Goal: Task Accomplishment & Management: Complete application form

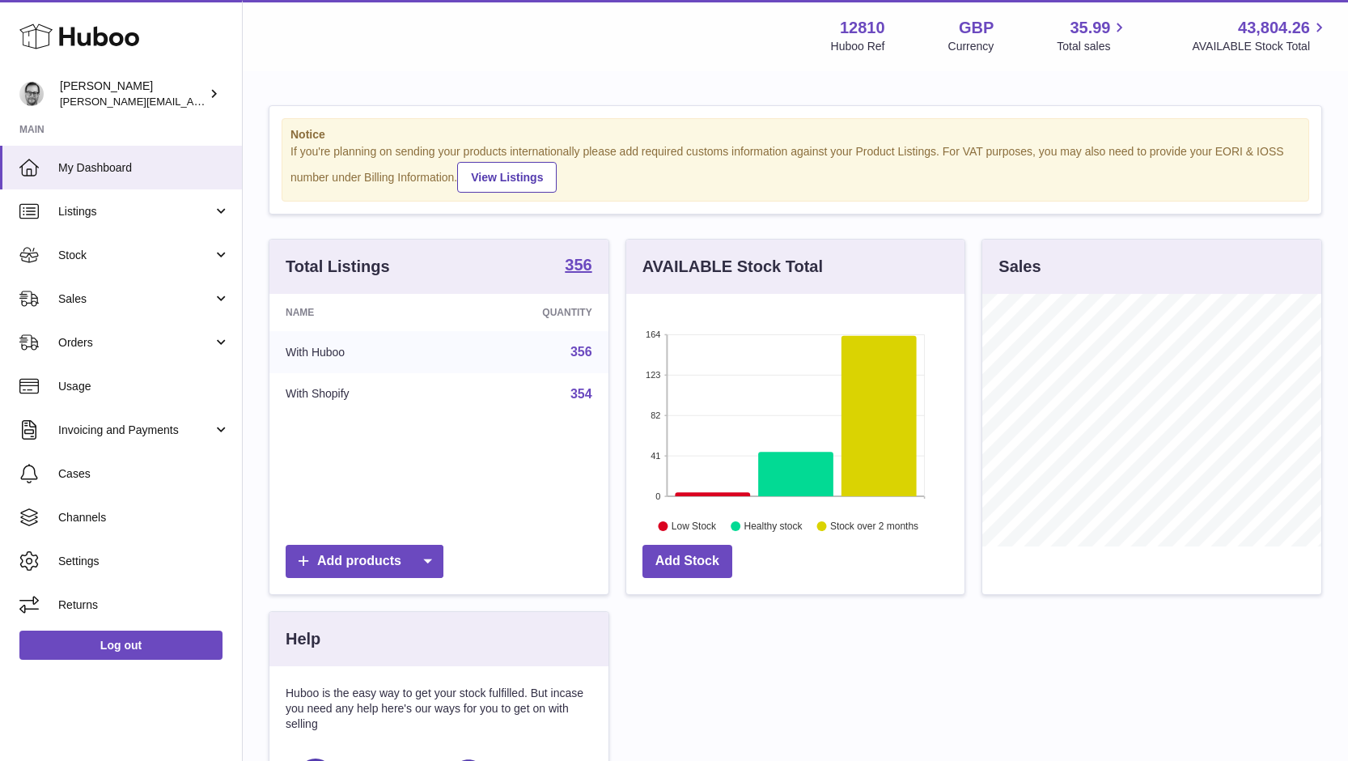
scroll to position [253, 338]
click at [111, 252] on span "Stock" at bounding box center [135, 255] width 155 height 15
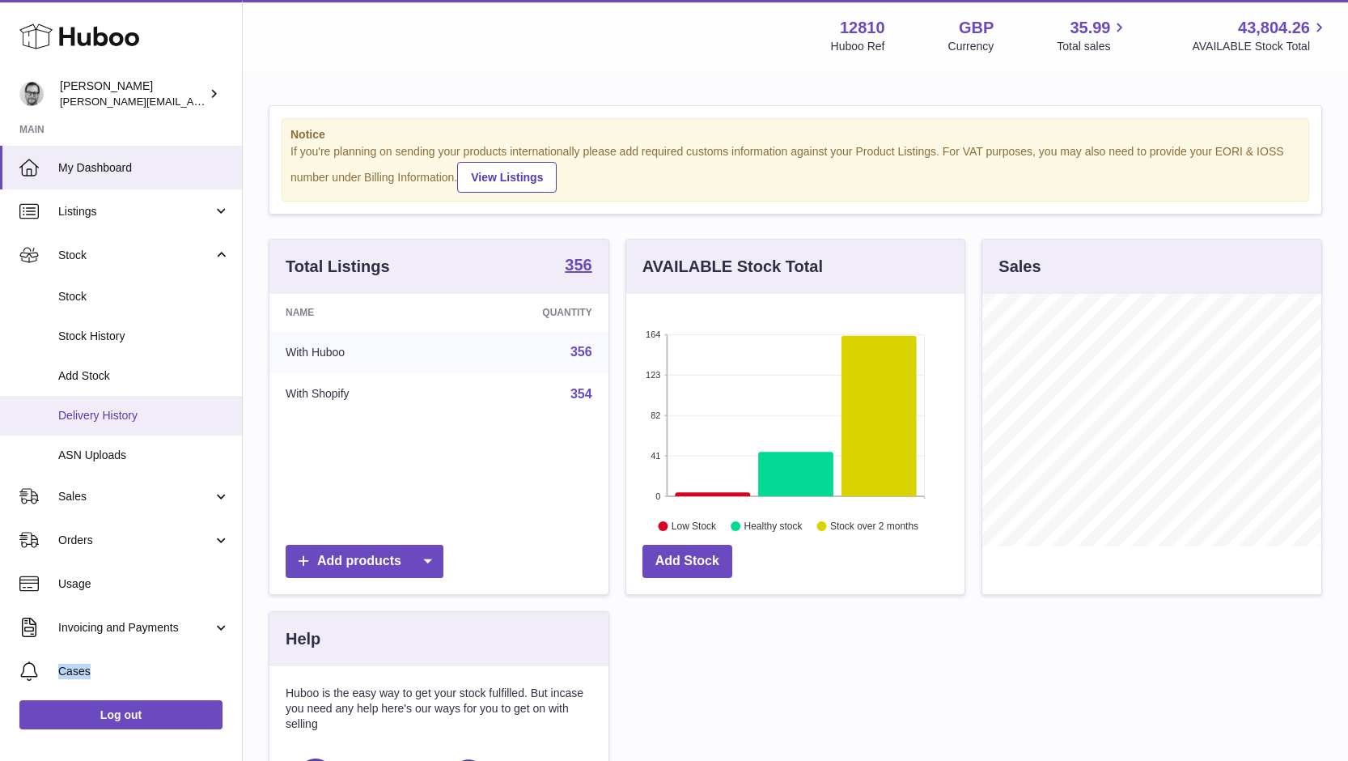
click at [123, 427] on link "Delivery History" at bounding box center [121, 416] width 242 height 40
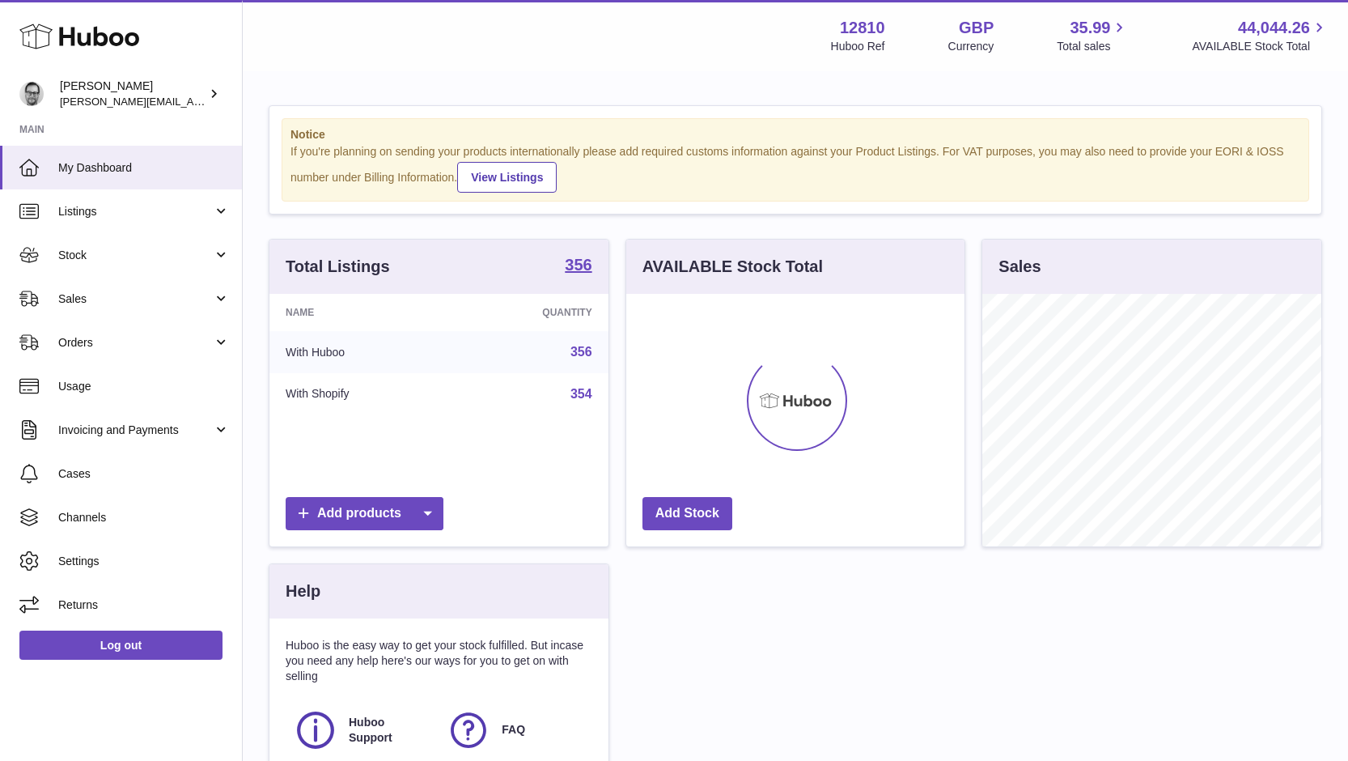
scroll to position [253, 338]
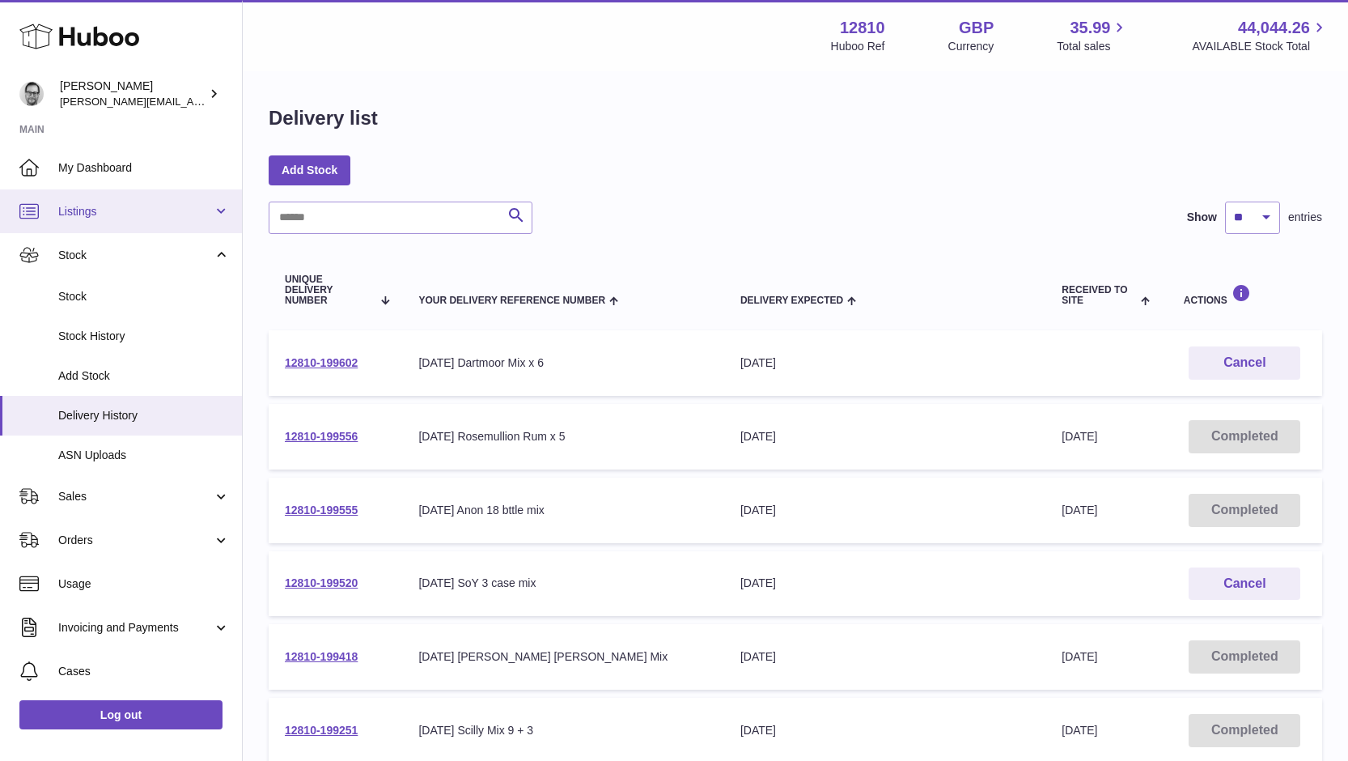
click at [108, 208] on span "Listings" at bounding box center [135, 211] width 155 height 15
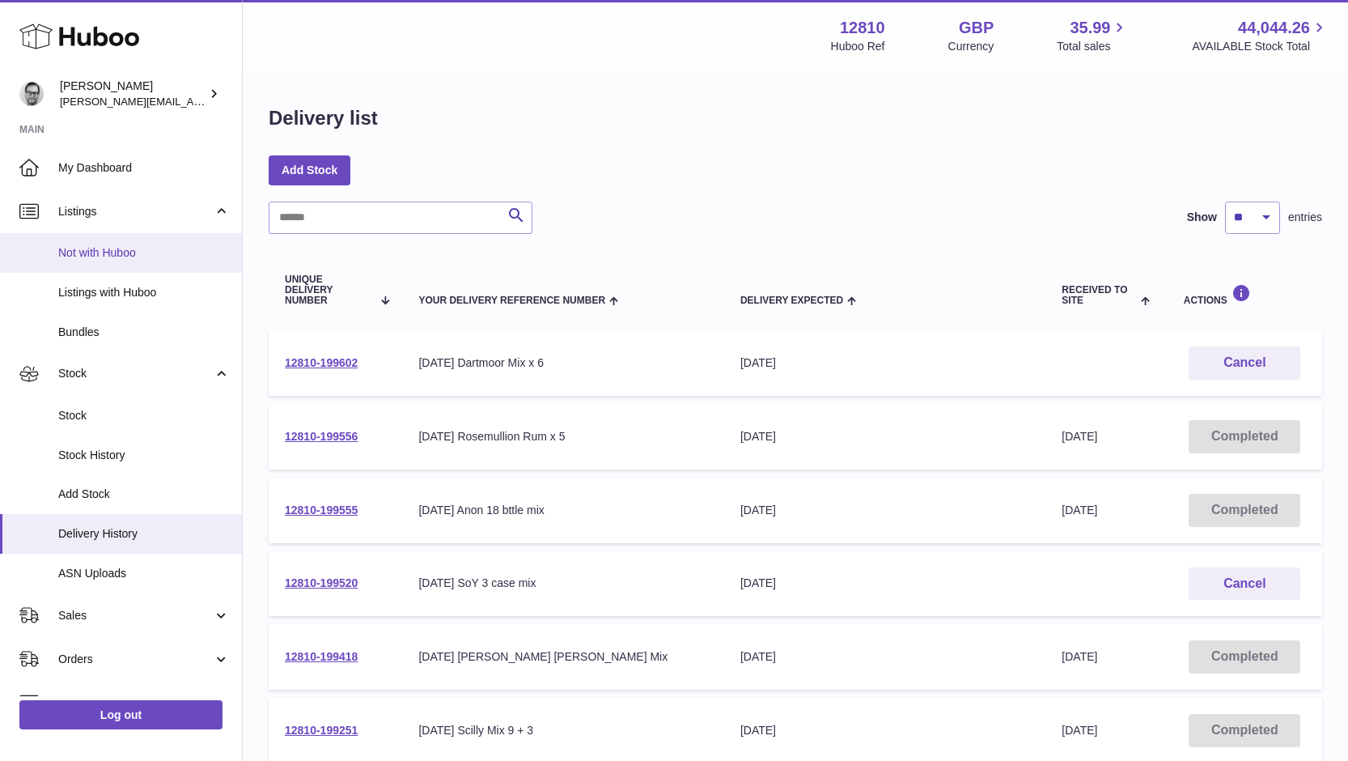
click at [98, 260] on span "Not with Huboo" at bounding box center [144, 252] width 172 height 15
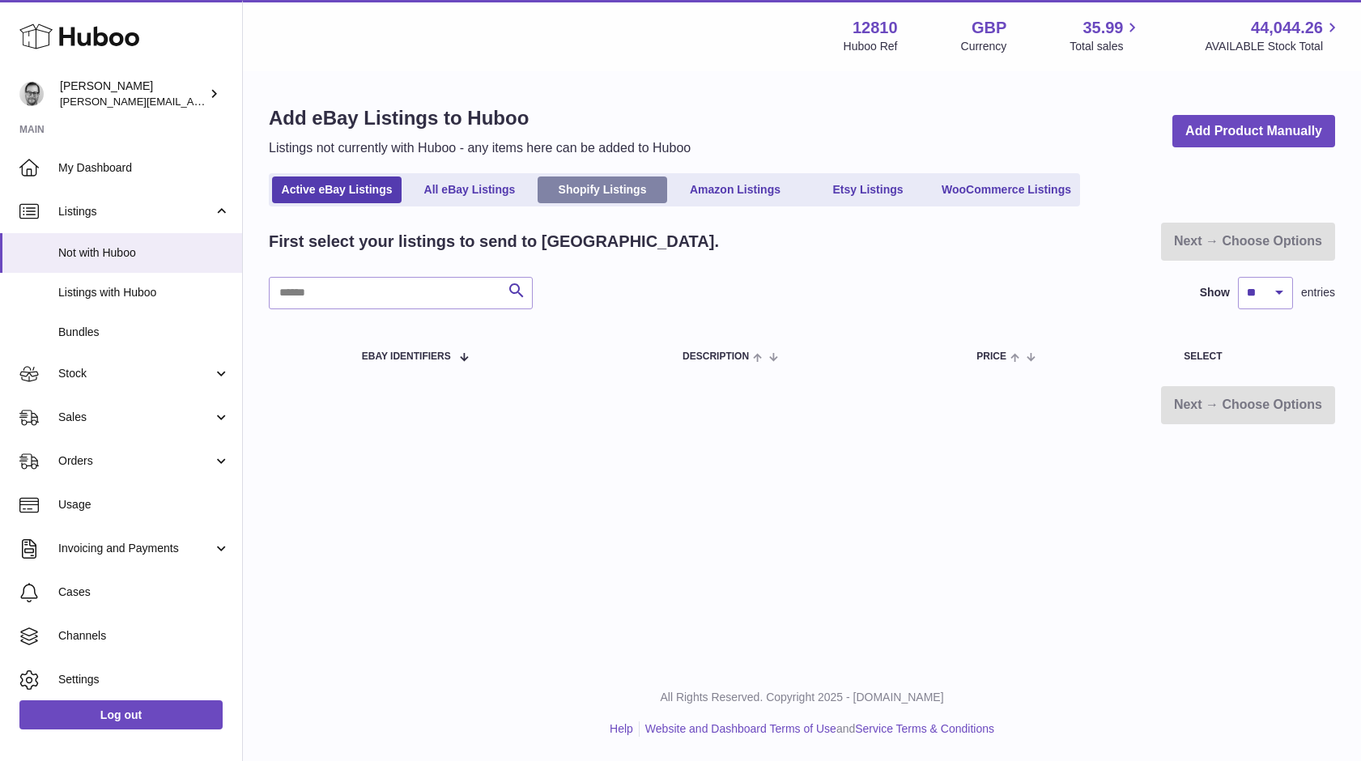
click at [616, 193] on link "Shopify Listings" at bounding box center [602, 189] width 130 height 27
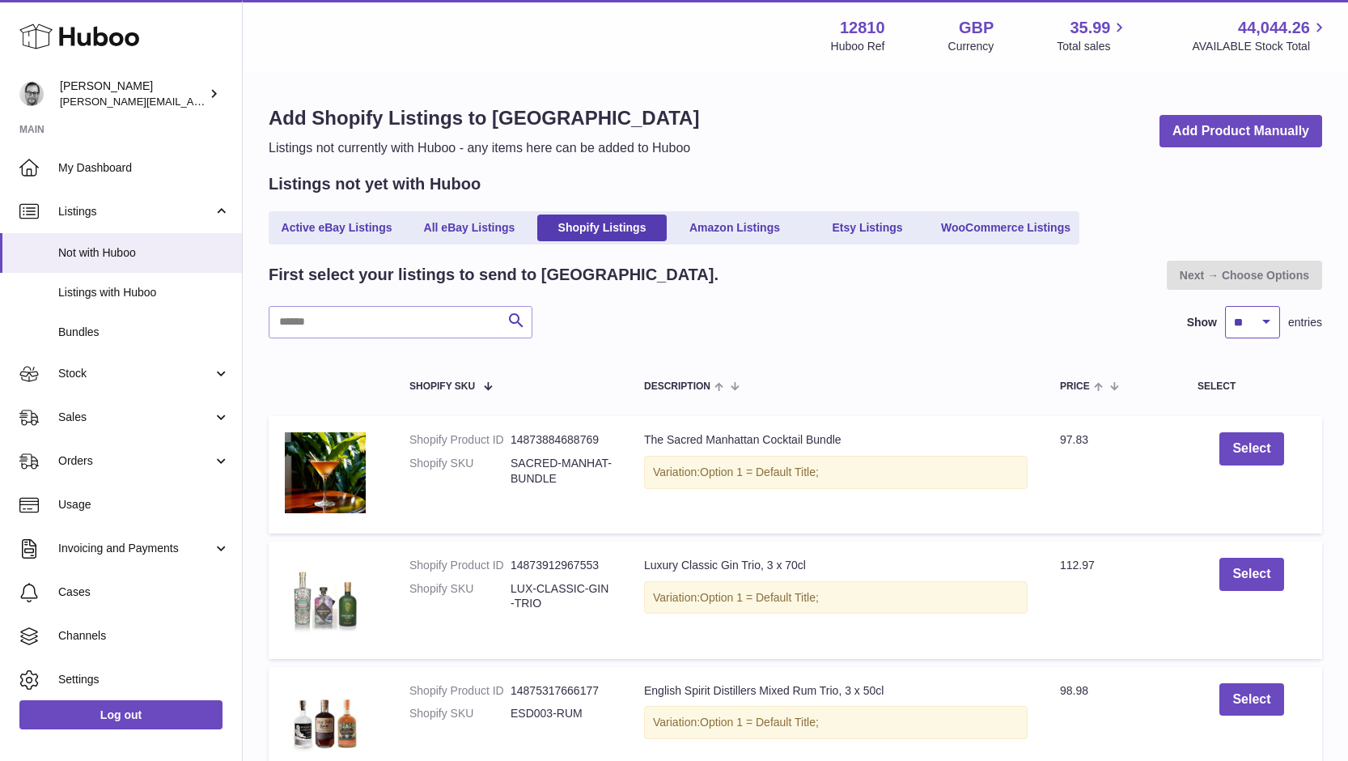
click at [1237, 326] on select "** ** ** ***" at bounding box center [1252, 322] width 55 height 32
select select "***"
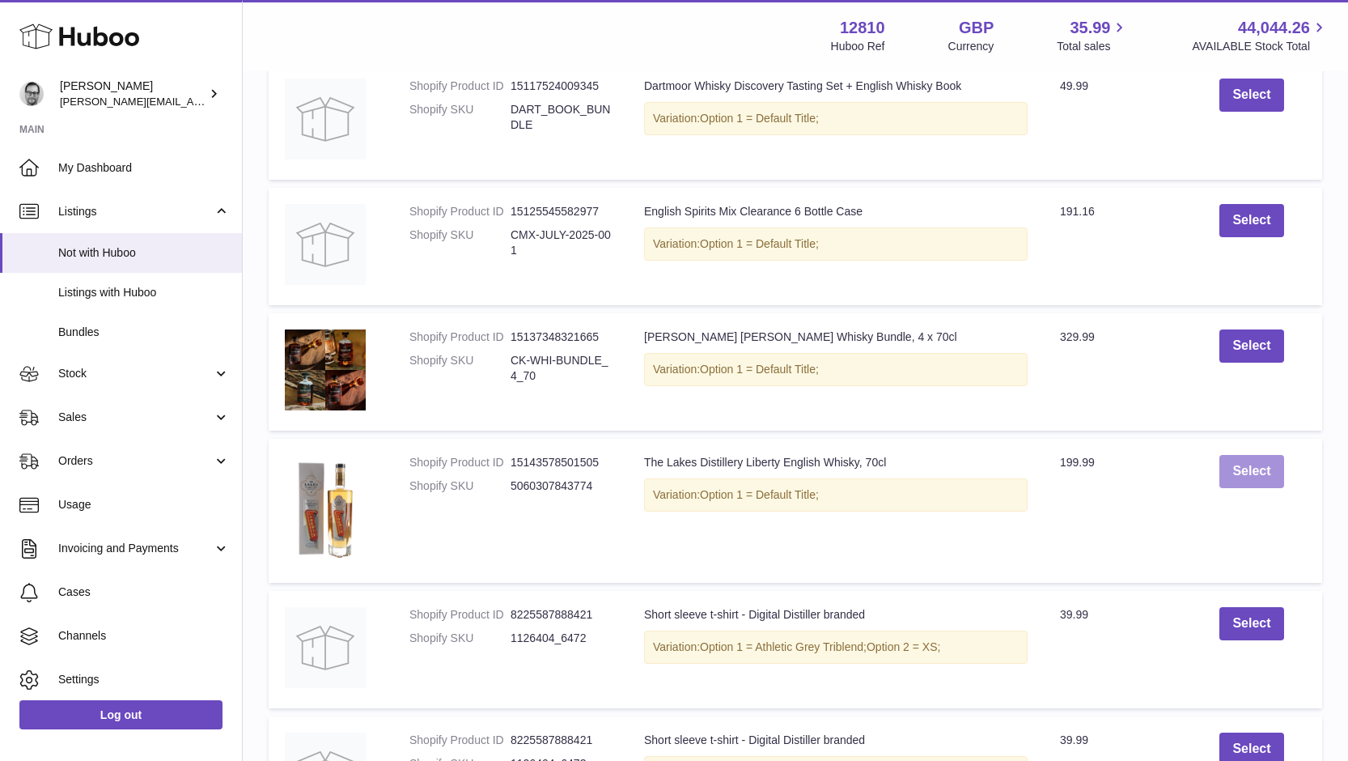
click at [1248, 468] on button "Select" at bounding box center [1252, 471] width 64 height 33
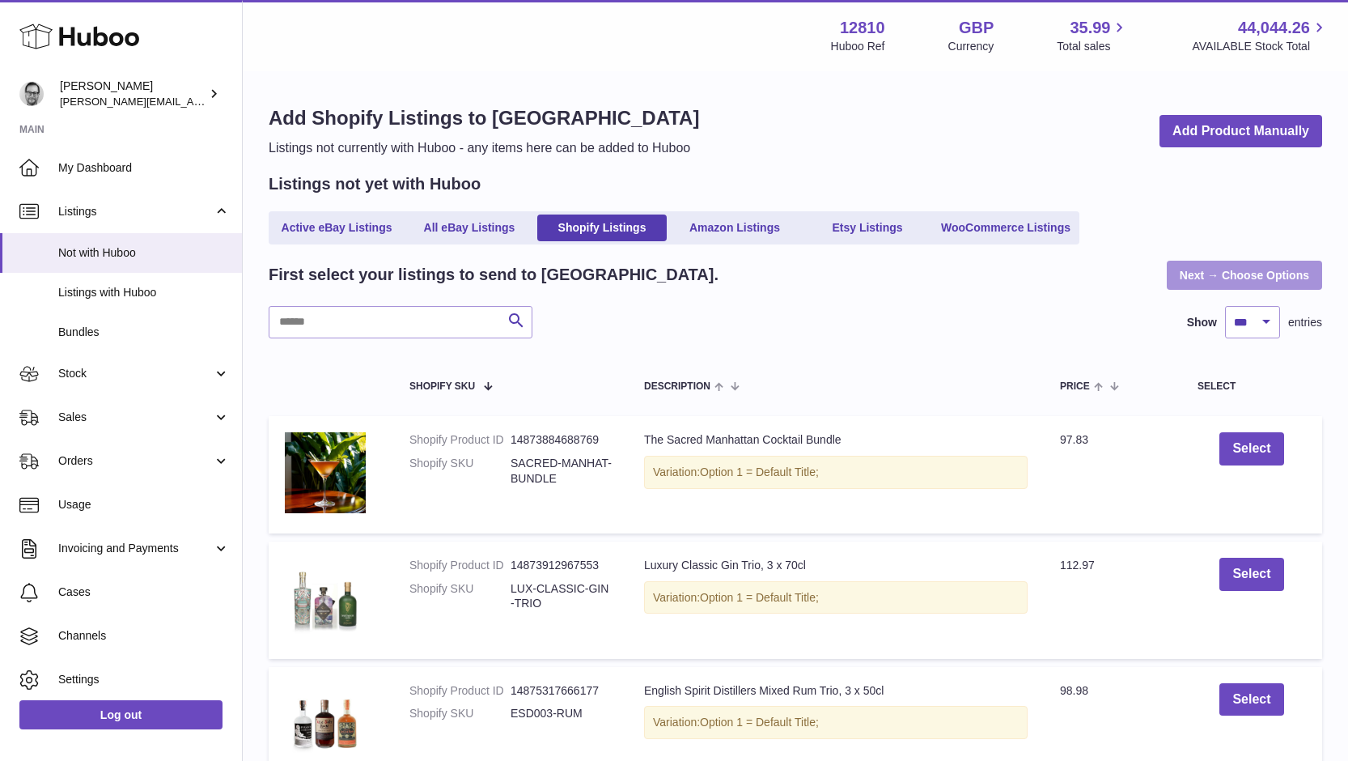
click at [1253, 276] on link "Next → Choose Options" at bounding box center [1244, 275] width 155 height 29
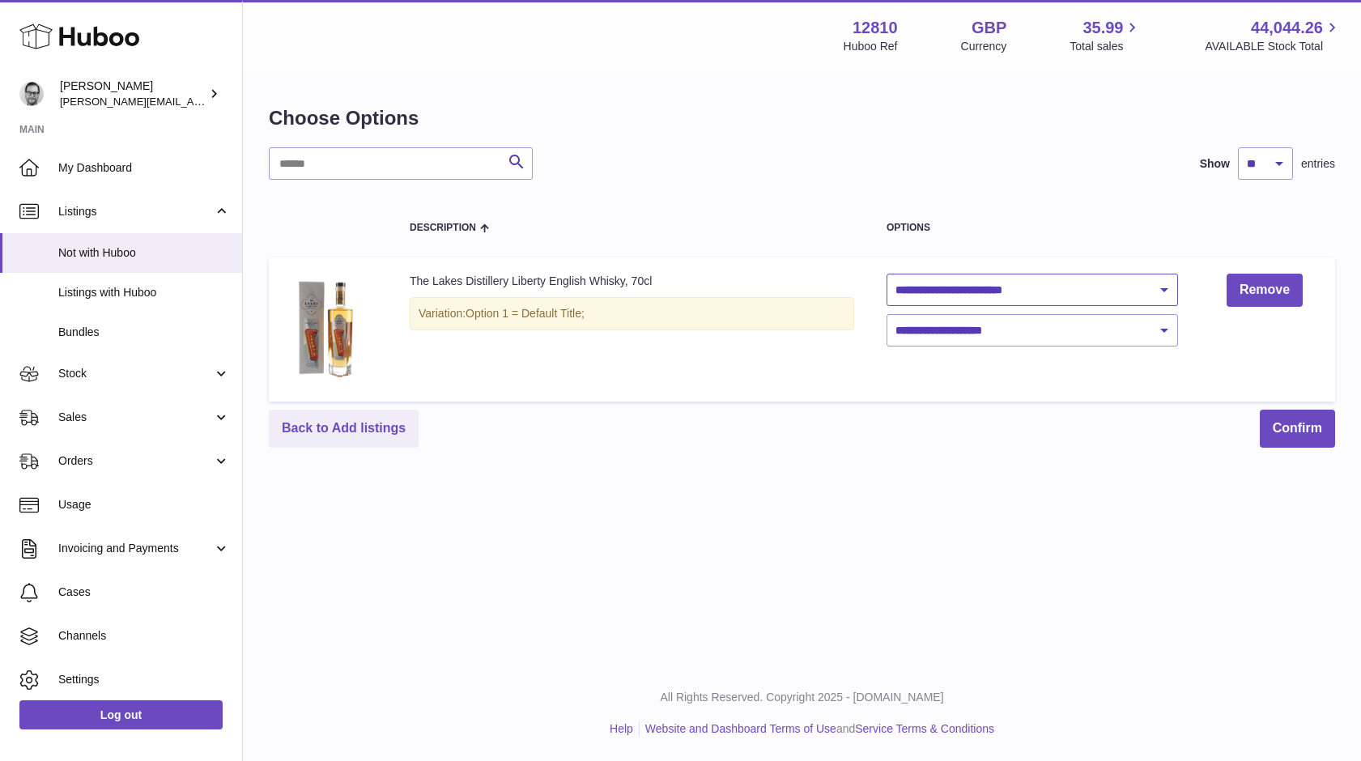
click at [1071, 287] on select "**********" at bounding box center [1031, 290] width 291 height 32
select select "***"
click at [989, 329] on select "**********" at bounding box center [1031, 330] width 291 height 32
select select "***"
click at [1303, 424] on button "Confirm" at bounding box center [1296, 429] width 75 height 38
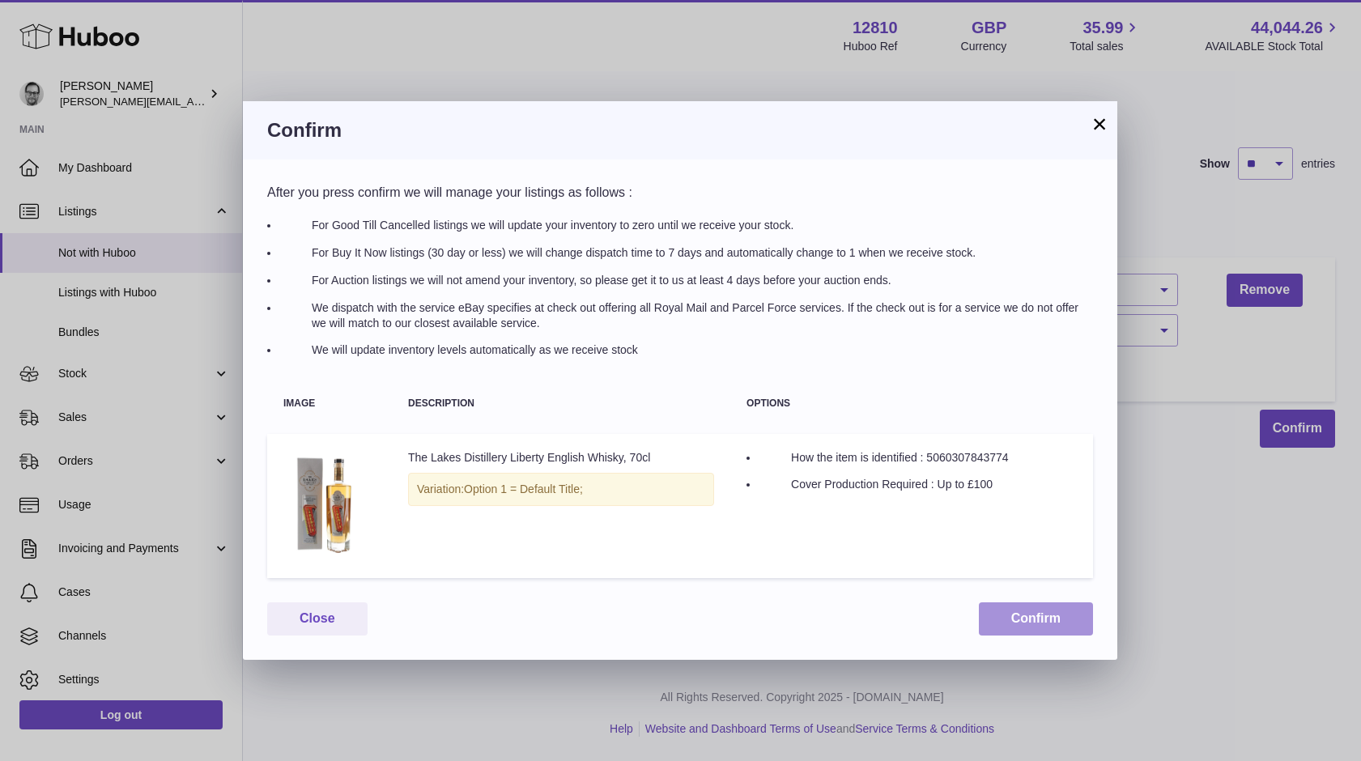
click at [1045, 617] on button "Confirm" at bounding box center [1036, 618] width 114 height 33
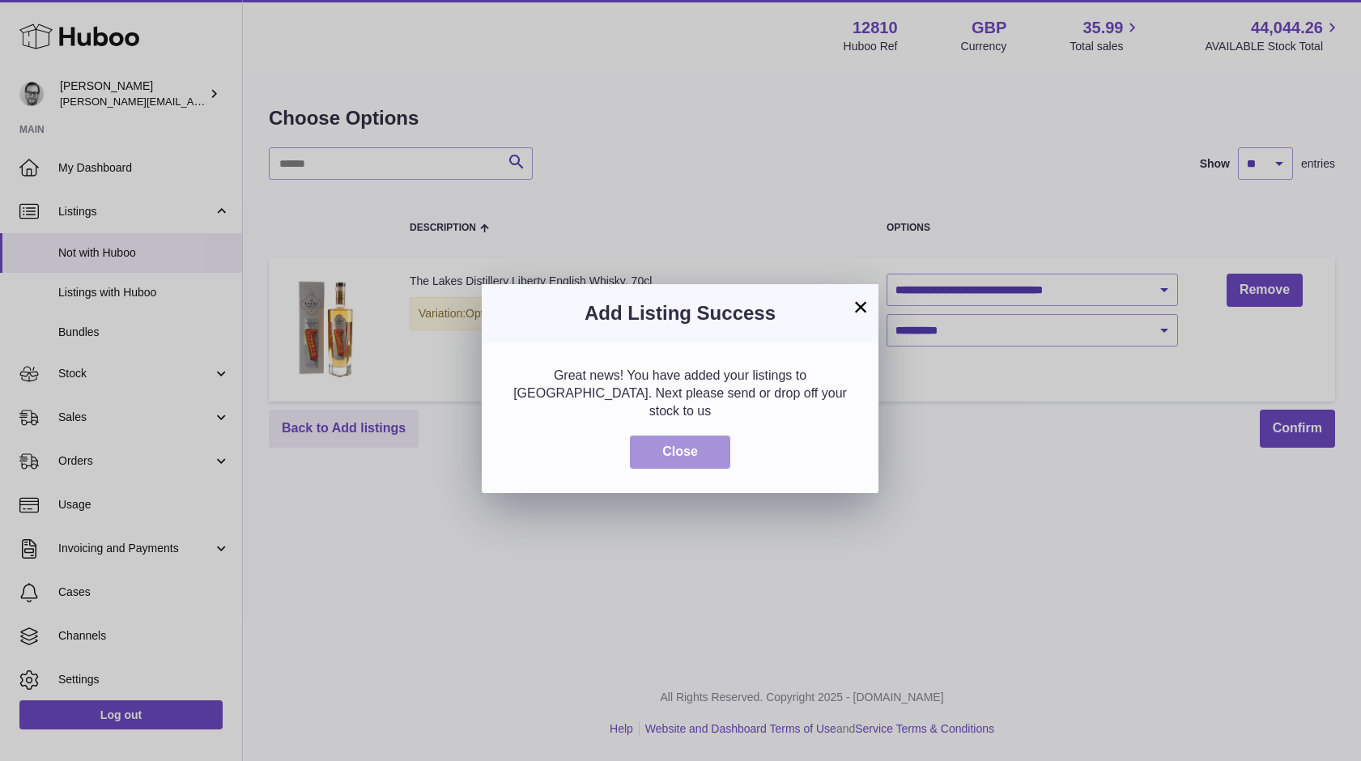
click at [665, 443] on button "Close" at bounding box center [680, 451] width 100 height 33
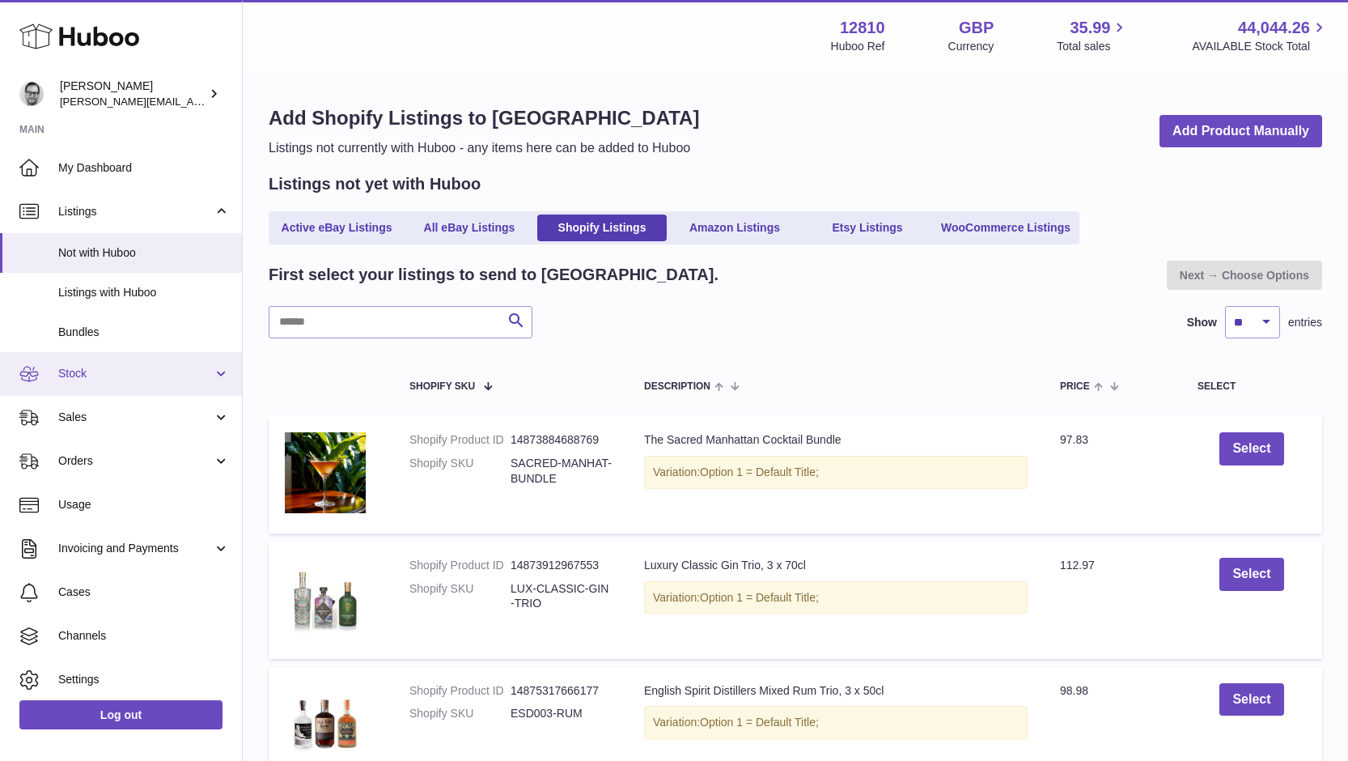
click at [82, 374] on span "Stock" at bounding box center [135, 373] width 155 height 15
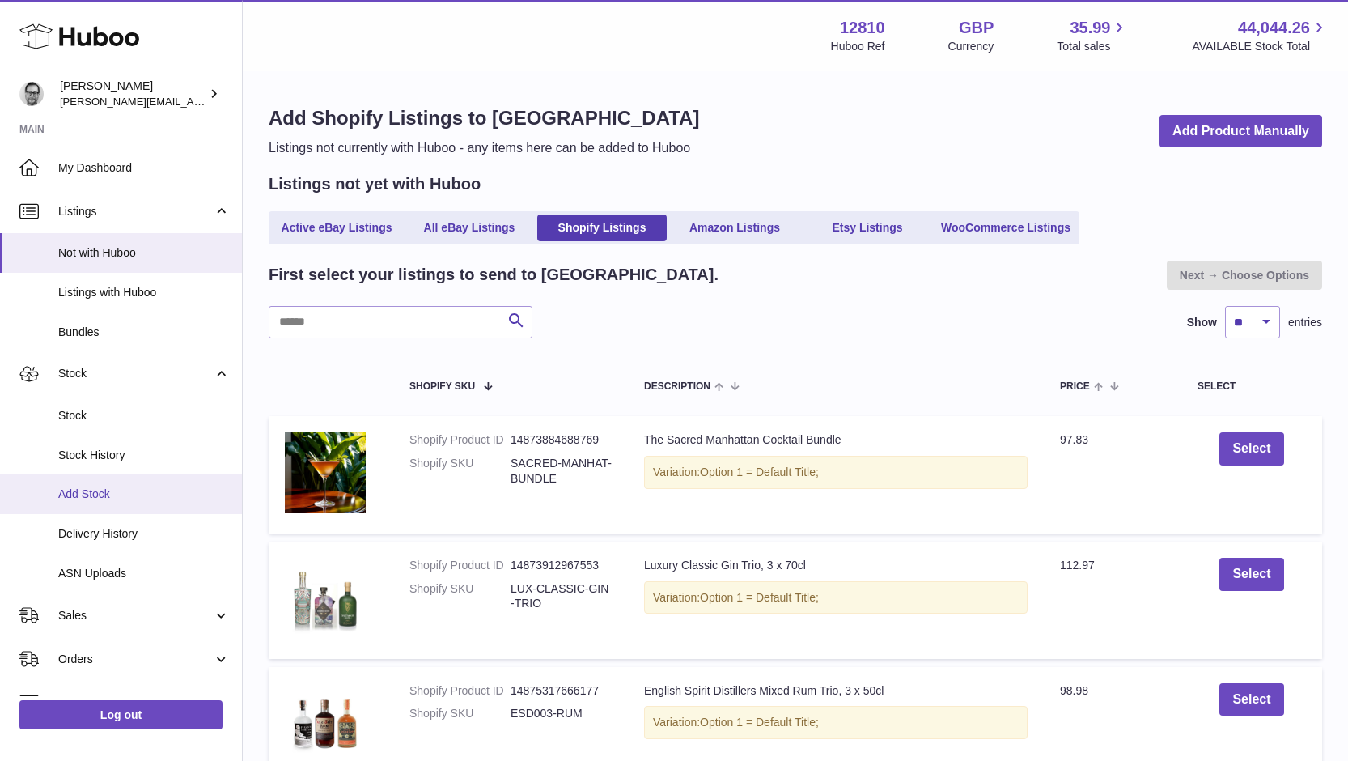
click at [96, 498] on span "Add Stock" at bounding box center [144, 493] width 172 height 15
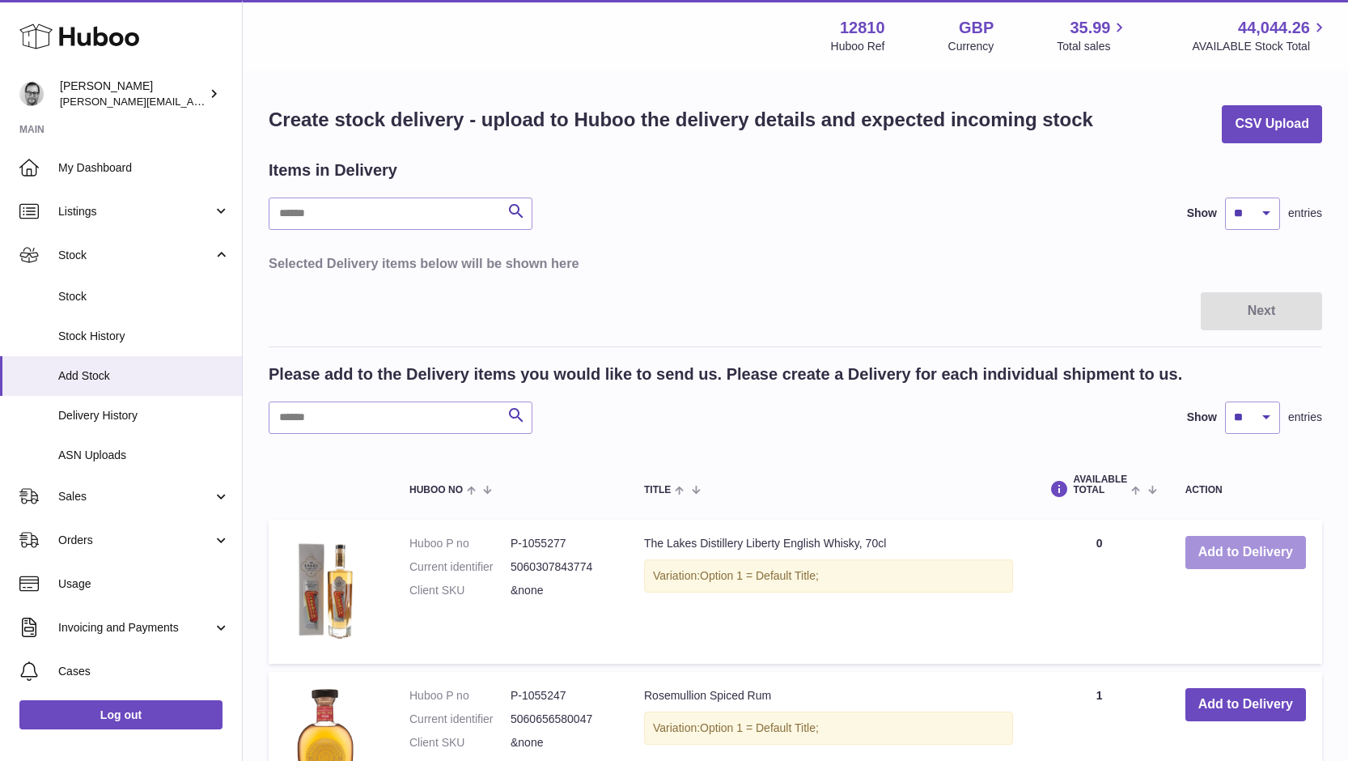
click at [1236, 548] on button "Add to Delivery" at bounding box center [1246, 552] width 121 height 33
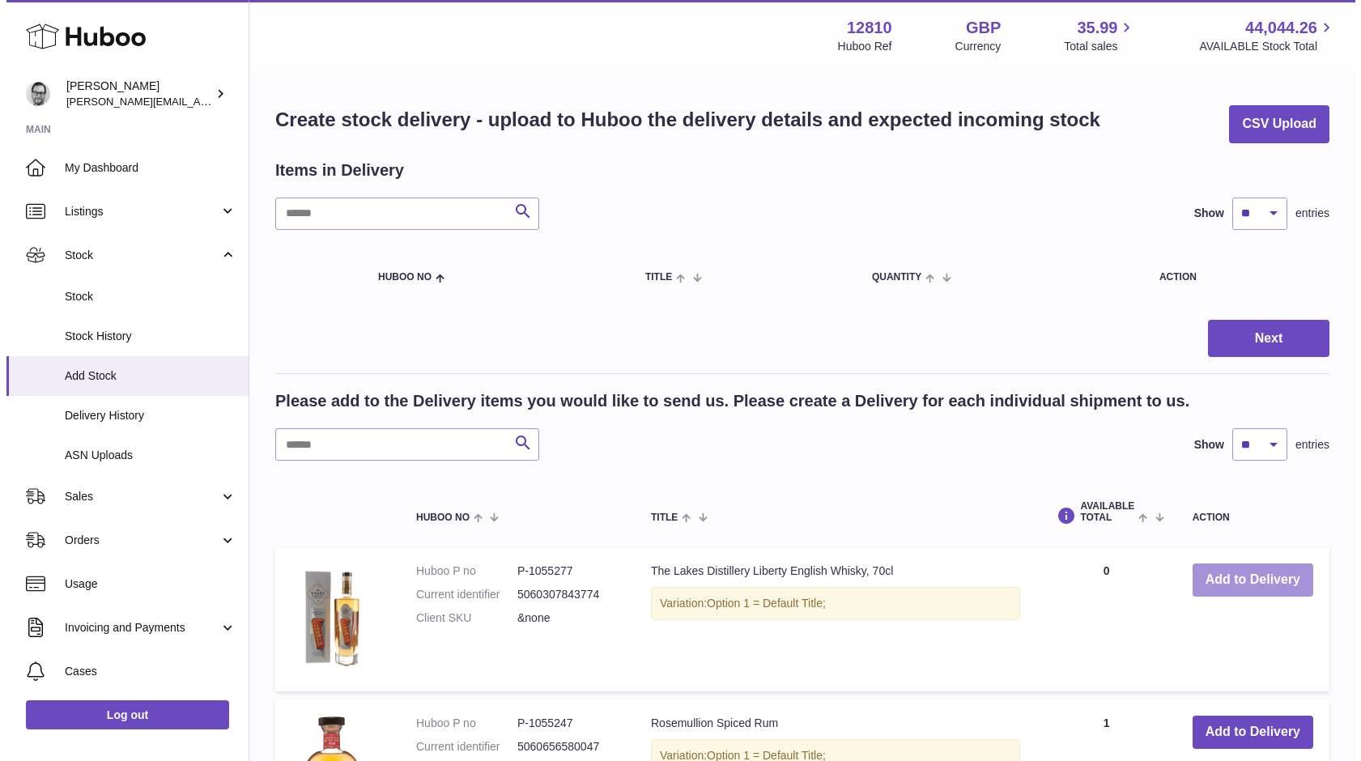
scroll to position [1, 0]
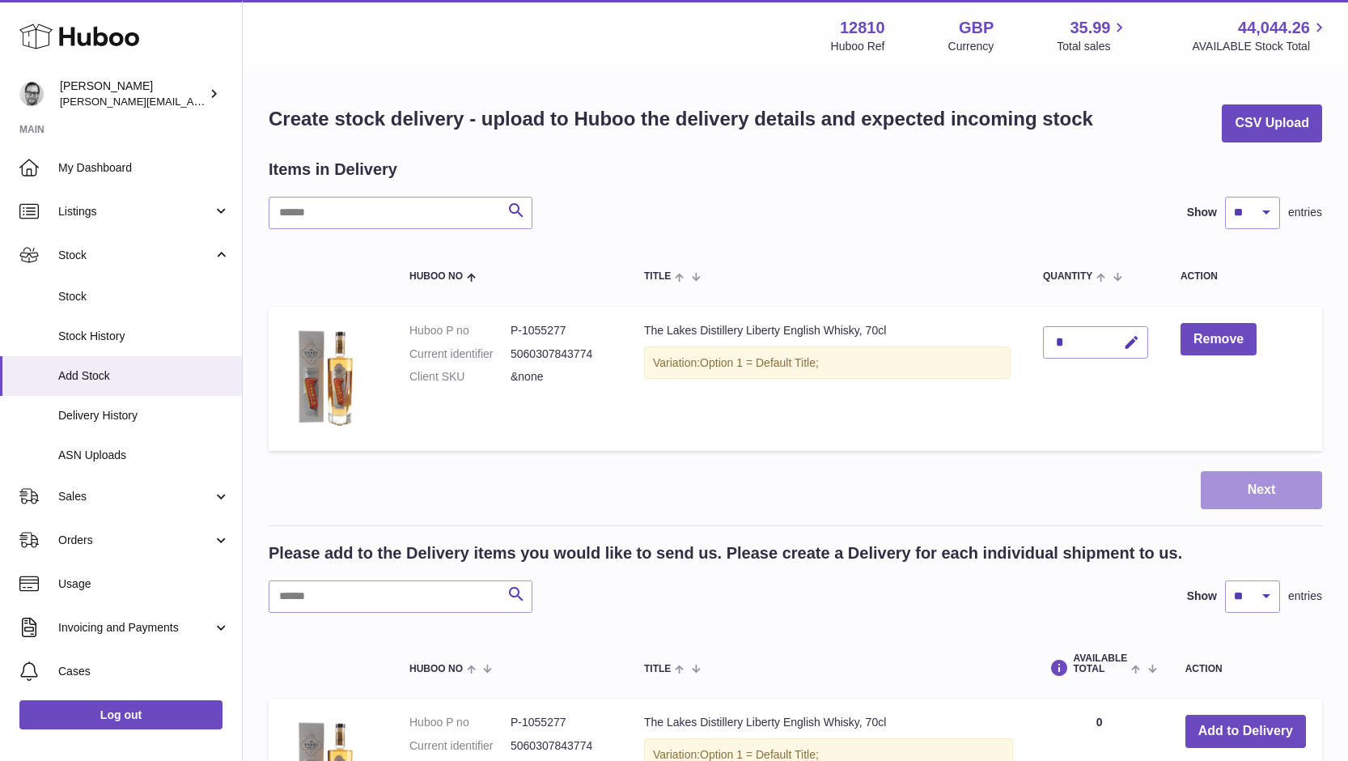
click at [1272, 484] on button "Next" at bounding box center [1261, 490] width 121 height 38
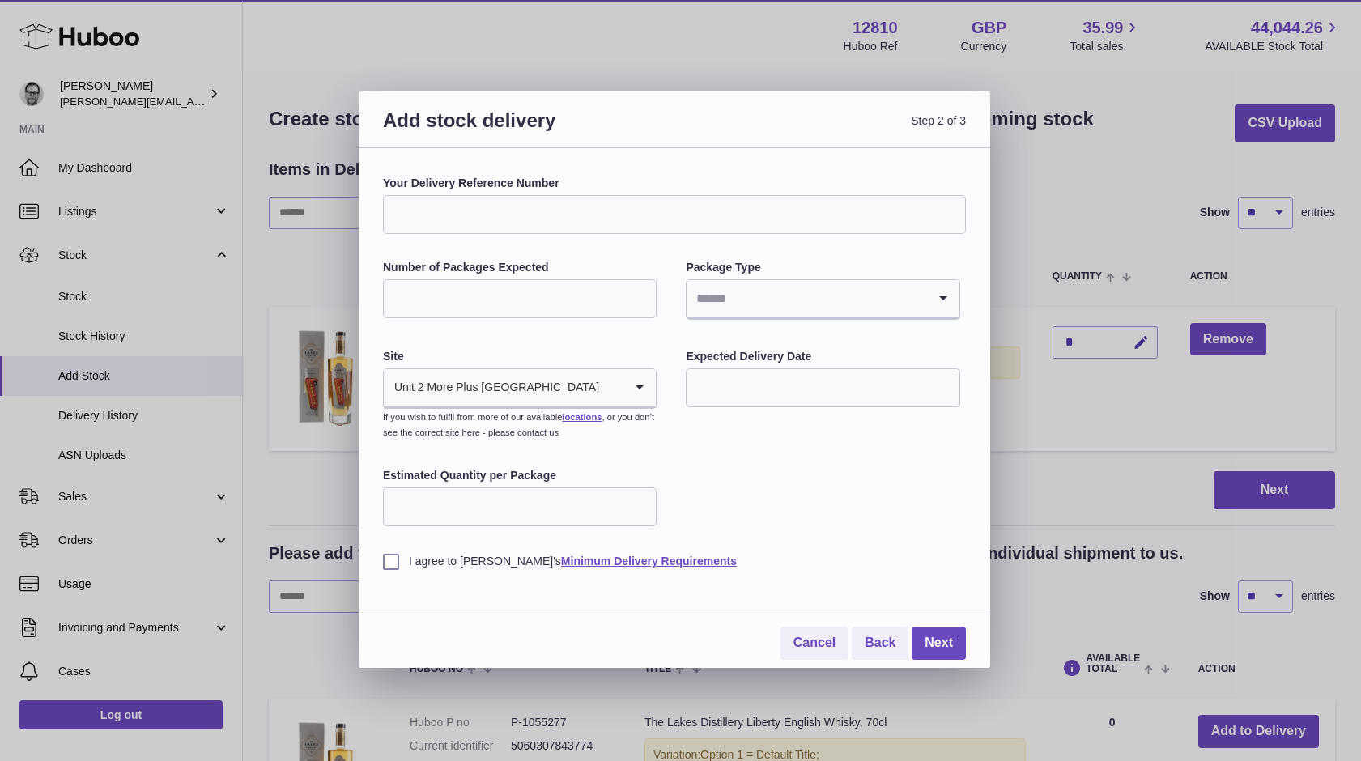
click at [583, 219] on input "Your Delivery Reference Number" at bounding box center [674, 214] width 583 height 39
type input "**********"
click at [487, 302] on input "Number of Packages Expected" at bounding box center [520, 298] width 274 height 39
type input "*"
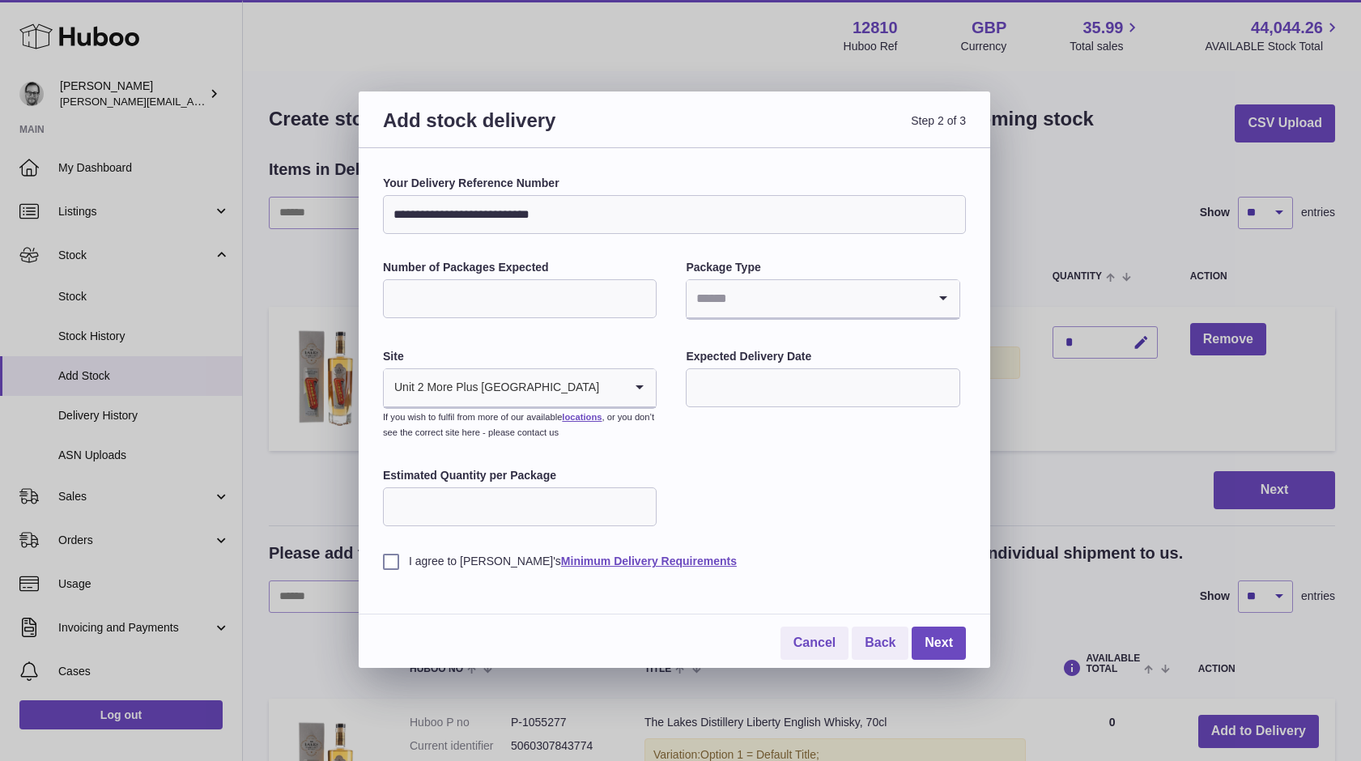
click at [797, 297] on input "Search for option" at bounding box center [806, 298] width 240 height 37
click at [734, 406] on li "Boxes" at bounding box center [822, 407] width 270 height 32
click at [805, 392] on input "text" at bounding box center [823, 387] width 274 height 39
click at [872, 589] on span "23" at bounding box center [873, 586] width 29 height 29
type input "**********"
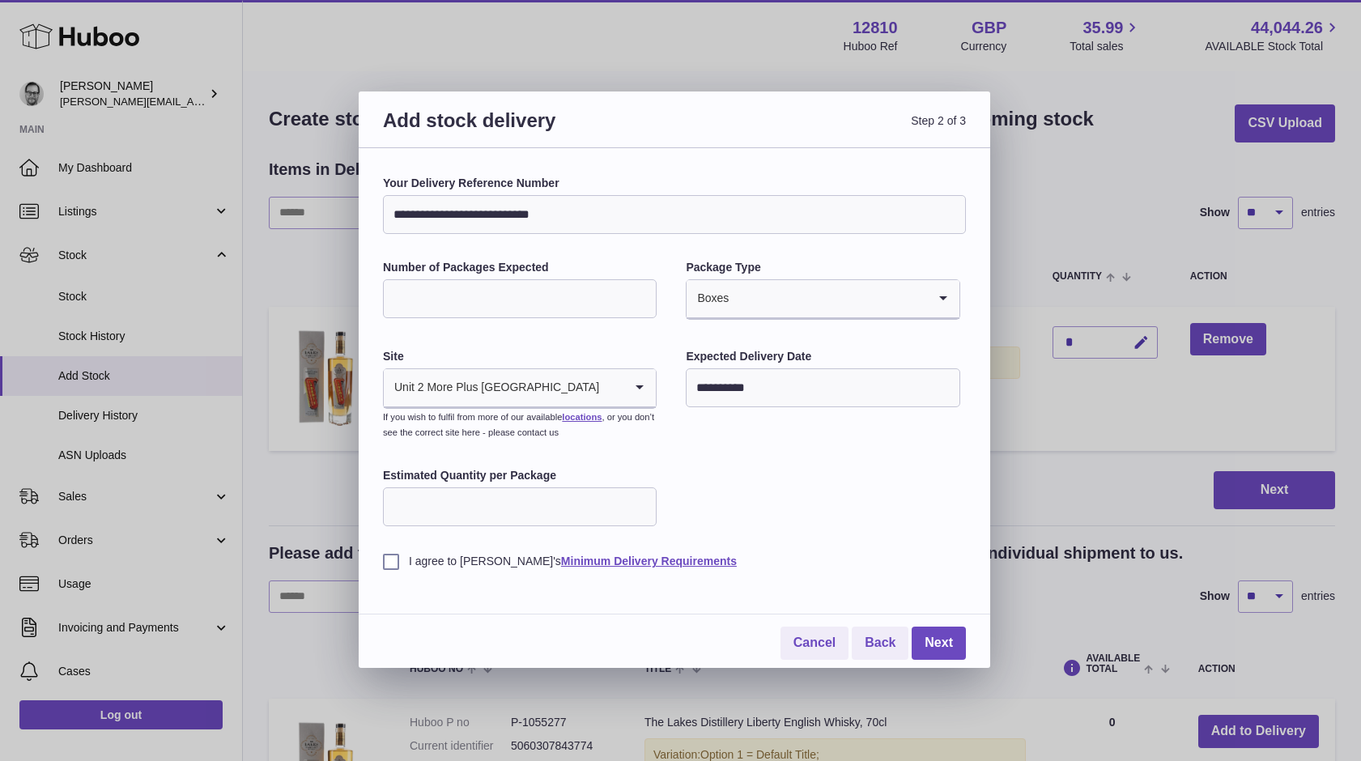
click at [485, 503] on input "Estimated Quantity per Package" at bounding box center [520, 506] width 274 height 39
type input "*"
click at [391, 560] on label "I agree to Huboo's Minimum Delivery Requirements" at bounding box center [674, 561] width 583 height 15
click at [950, 638] on link "Next" at bounding box center [938, 642] width 54 height 33
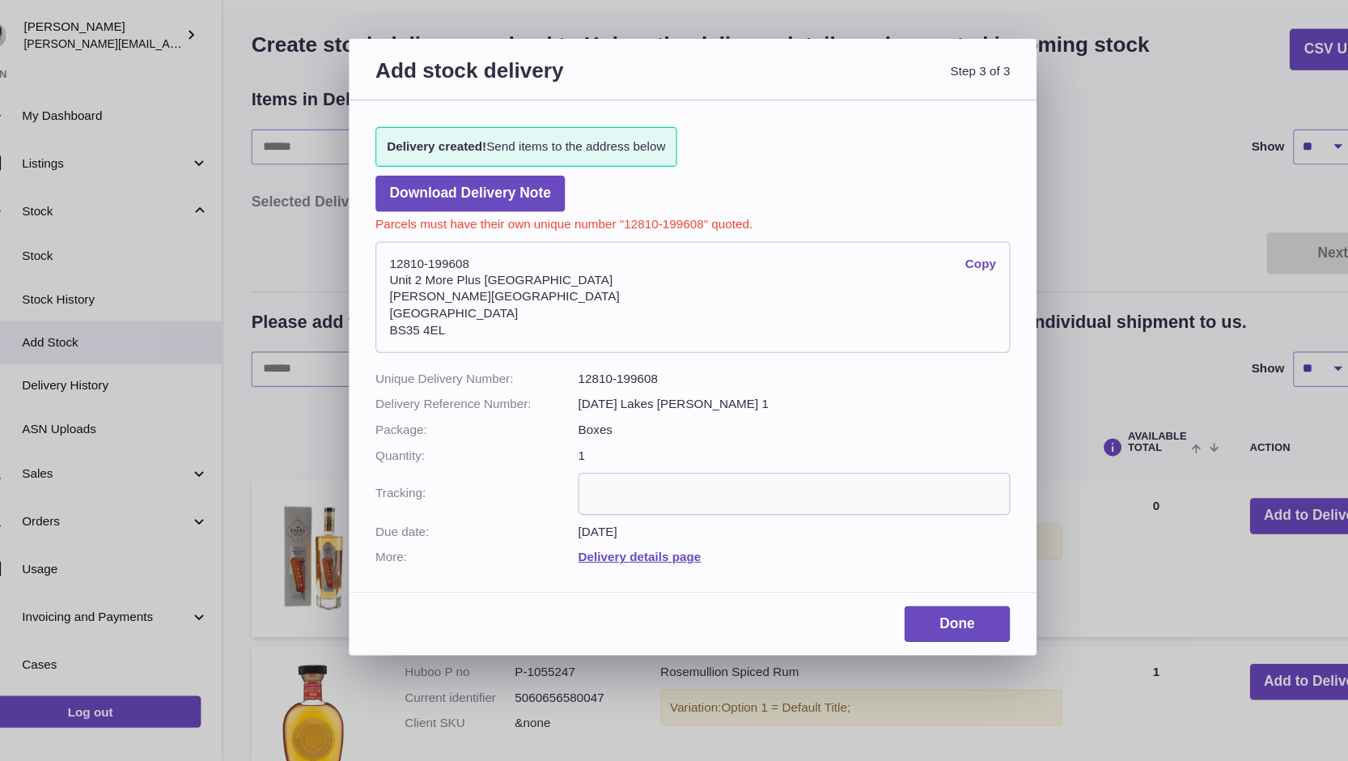
scroll to position [44, 0]
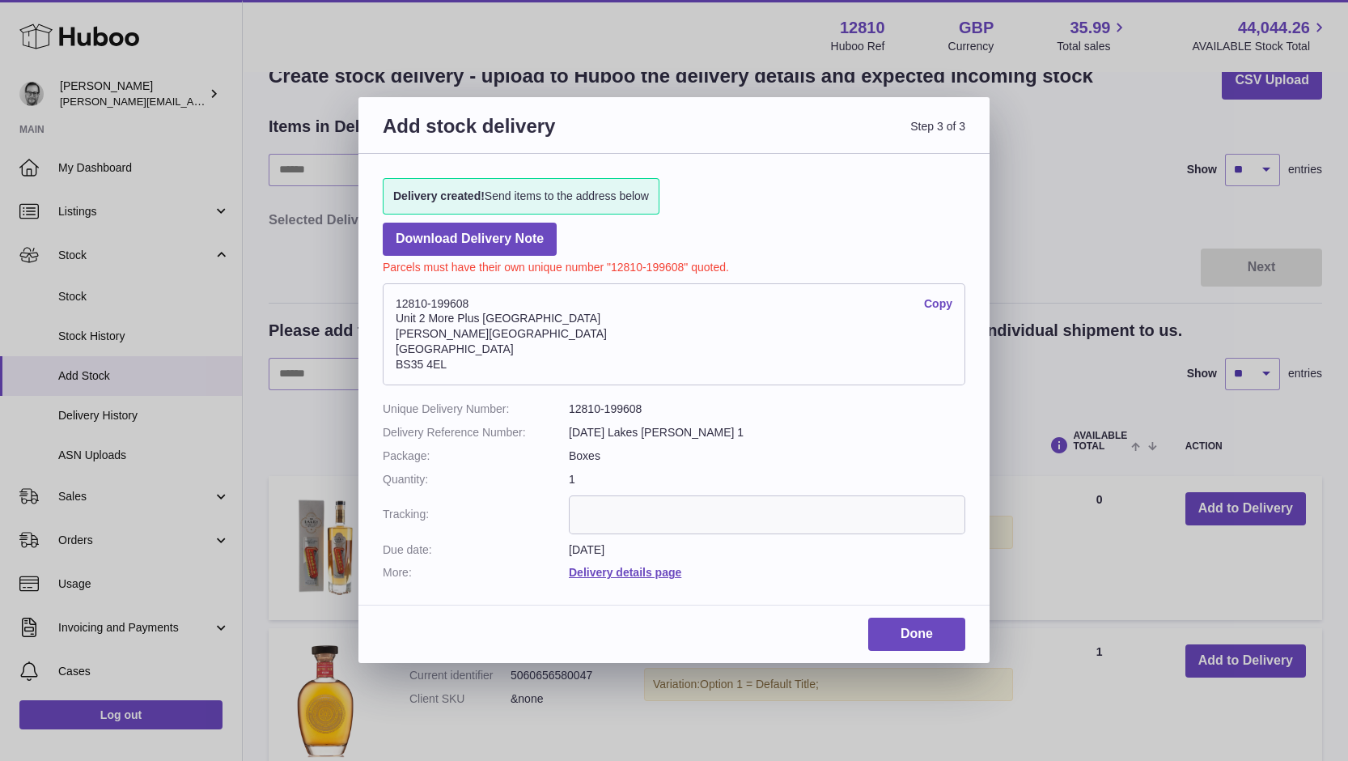
click at [630, 411] on dd "12810-199608" at bounding box center [767, 408] width 397 height 15
drag, startPoint x: 458, startPoint y: 367, endPoint x: 385, endPoint y: 281, distance: 112.5
click at [385, 281] on dd "12810-199608 Copy Unit 2 More Plus Central Park Hudson Ave Severn Beach BS35 4EL" at bounding box center [674, 334] width 583 height 118
click at [930, 299] on link "Copy" at bounding box center [938, 303] width 28 height 15
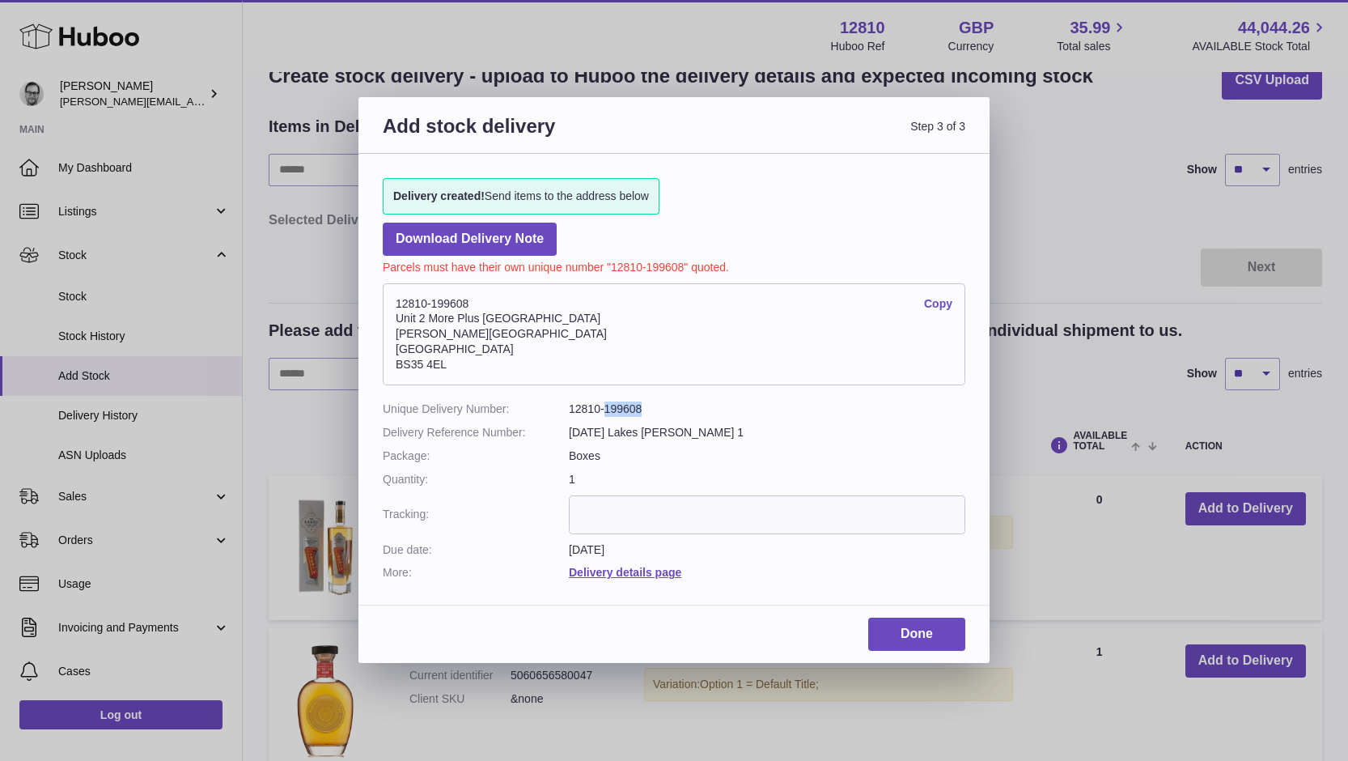
copy address "12810-199608 Copy Unit 2 More Plus Central Park Hudson Ave Severn Beach BS35 4EL"
click at [910, 629] on link "Done" at bounding box center [916, 634] width 97 height 33
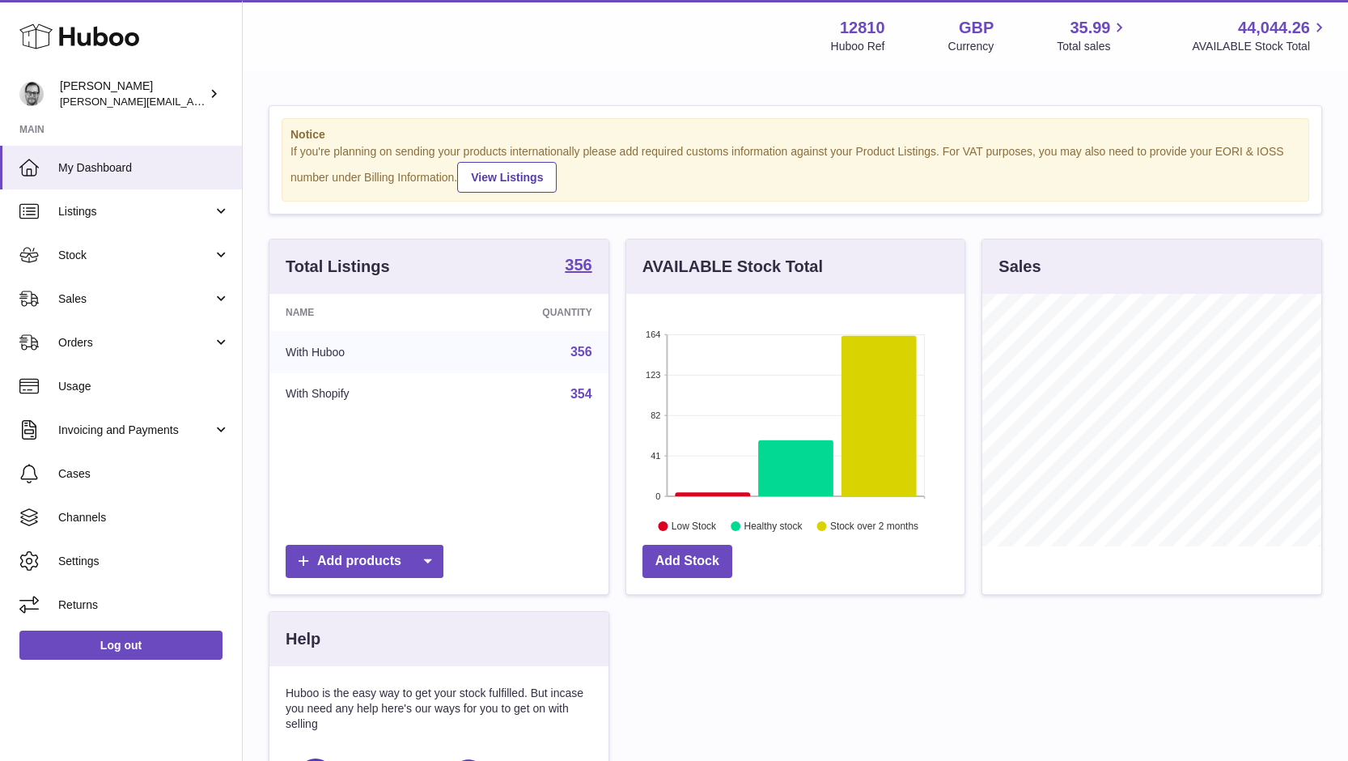
scroll to position [253, 338]
